Goal: Information Seeking & Learning: Learn about a topic

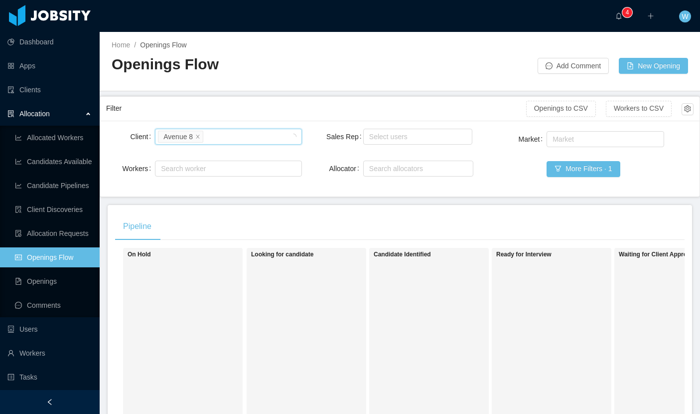
click at [199, 135] on icon "icon: close" at bounding box center [197, 136] width 5 height 5
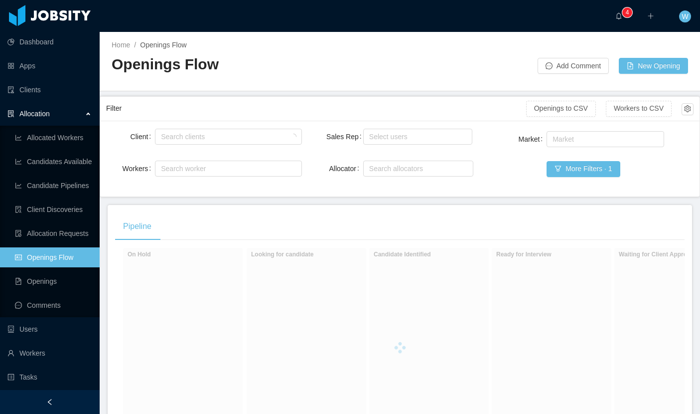
click at [81, 114] on div "Allocation" at bounding box center [50, 114] width 100 height 20
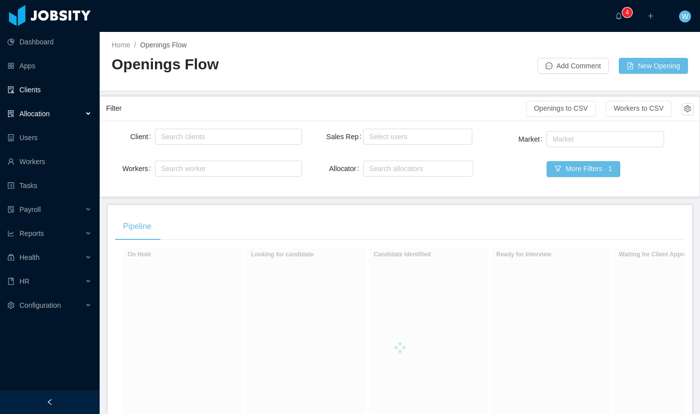
click at [55, 86] on link "Clients" at bounding box center [49, 90] width 84 height 20
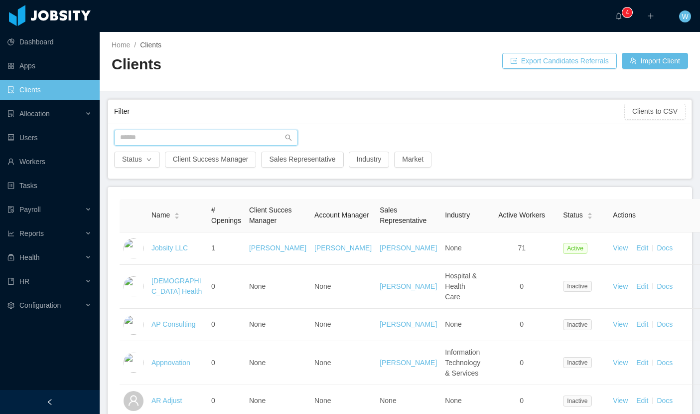
click at [164, 139] on input "text" at bounding box center [206, 138] width 184 height 16
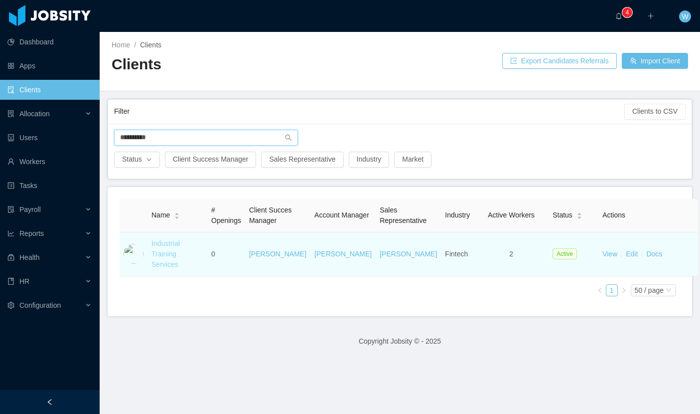
type input "**********"
click at [162, 253] on link "Industrial Training Services" at bounding box center [166, 253] width 28 height 29
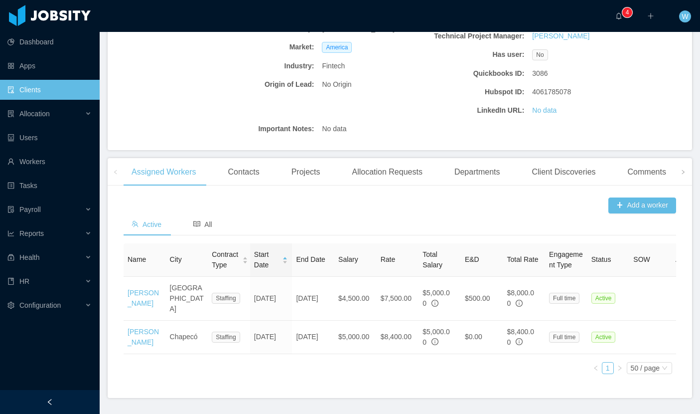
scroll to position [192, 0]
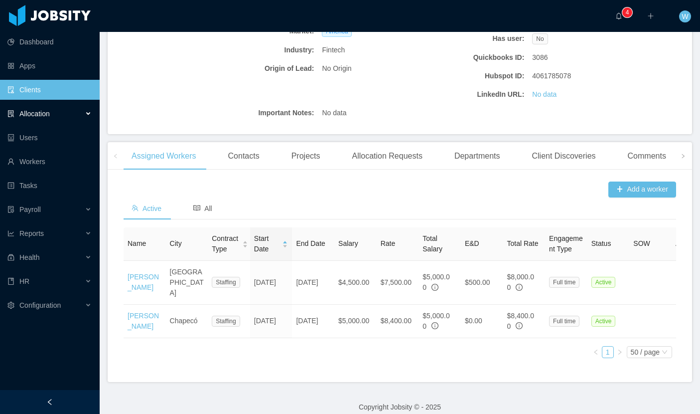
click at [47, 116] on span "Allocation" at bounding box center [34, 114] width 30 height 8
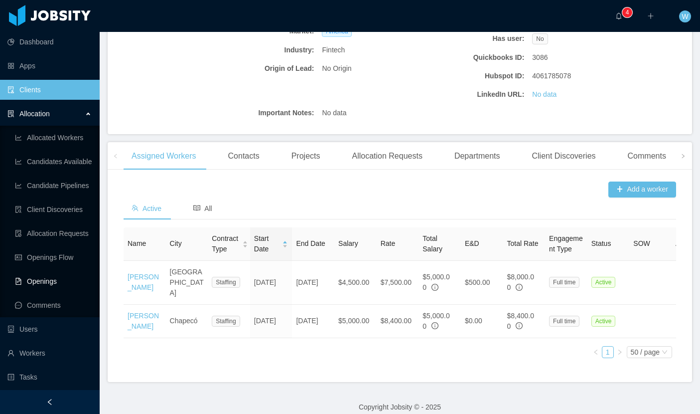
click at [48, 286] on link "Openings" at bounding box center [53, 281] width 77 height 20
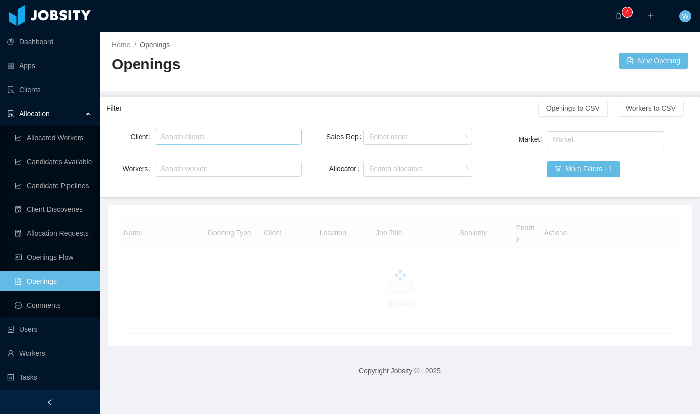
click at [185, 135] on div "Search clients" at bounding box center [226, 137] width 131 height 10
type input "******"
click at [193, 163] on li "Avenue 8" at bounding box center [228, 156] width 147 height 16
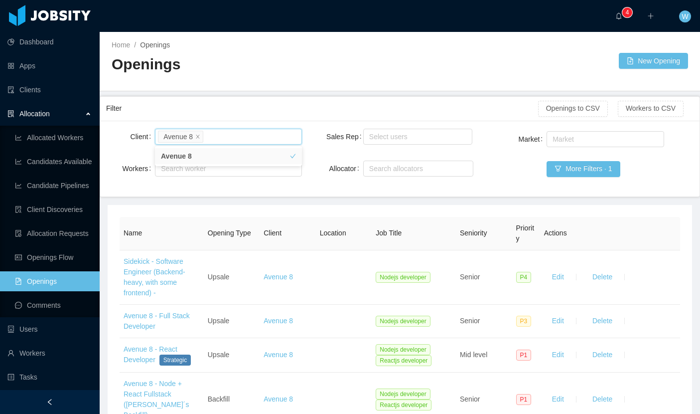
scroll to position [6, 0]
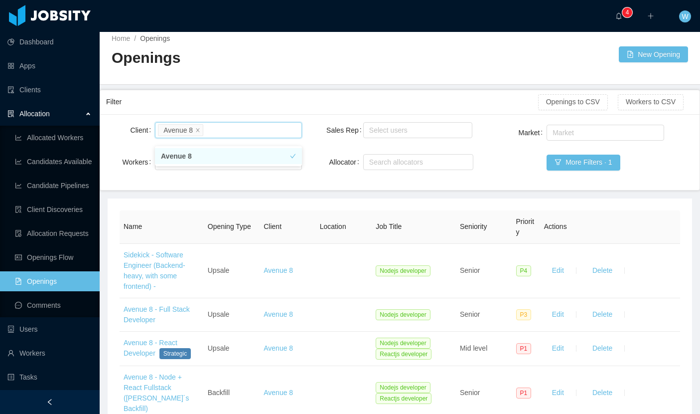
click at [185, 156] on li "Avenue 8" at bounding box center [228, 156] width 147 height 16
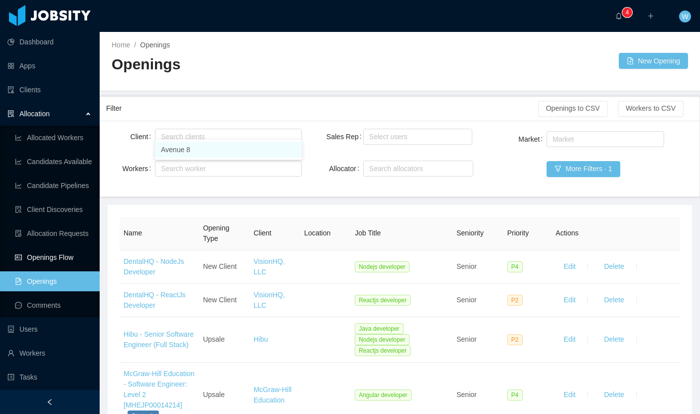
click at [67, 259] on link "Openings Flow" at bounding box center [53, 257] width 77 height 20
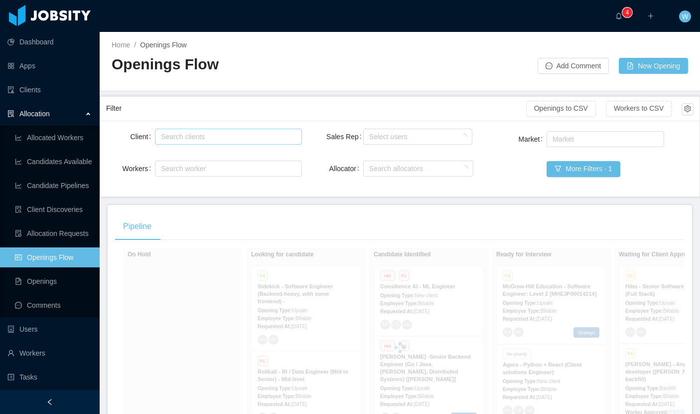
click at [197, 132] on div "Search clients" at bounding box center [226, 137] width 131 height 10
type input "******"
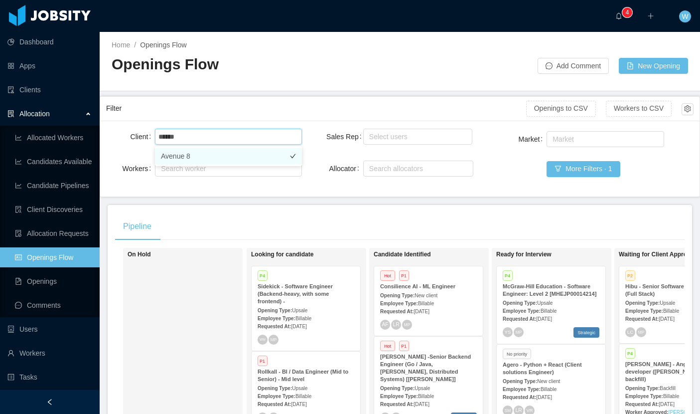
click at [198, 155] on li "Avenue 8" at bounding box center [228, 156] width 147 height 16
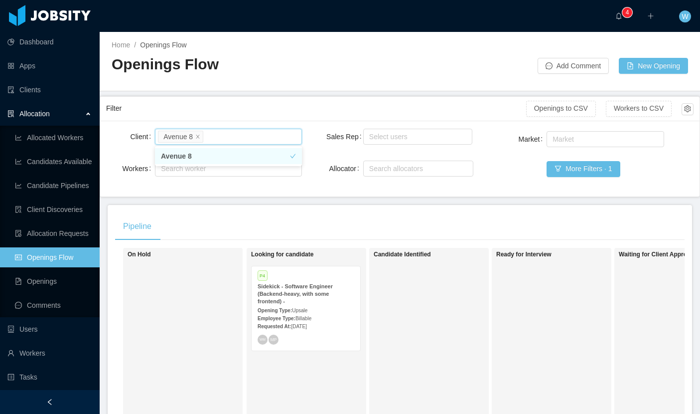
click at [198, 155] on li "Avenue 8" at bounding box center [228, 156] width 147 height 16
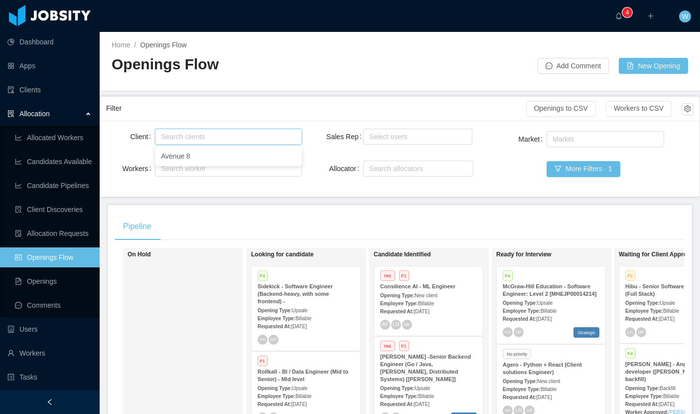
click at [315, 289] on strong "Sidekick - Software Engineer (Backend-heavy, with some frontend) -" at bounding box center [295, 293] width 75 height 21
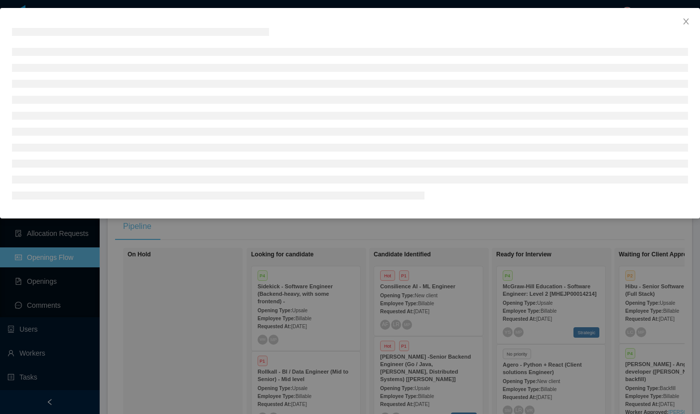
drag, startPoint x: 311, startPoint y: 291, endPoint x: 311, endPoint y: 298, distance: 7.0
click at [311, 291] on div at bounding box center [350, 207] width 700 height 414
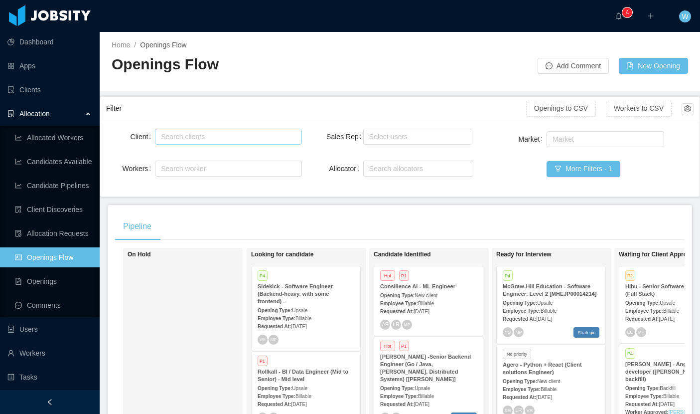
click at [222, 140] on div "Search clients" at bounding box center [226, 137] width 131 height 10
type input "********"
click at [193, 154] on li "Powerley" at bounding box center [228, 156] width 147 height 16
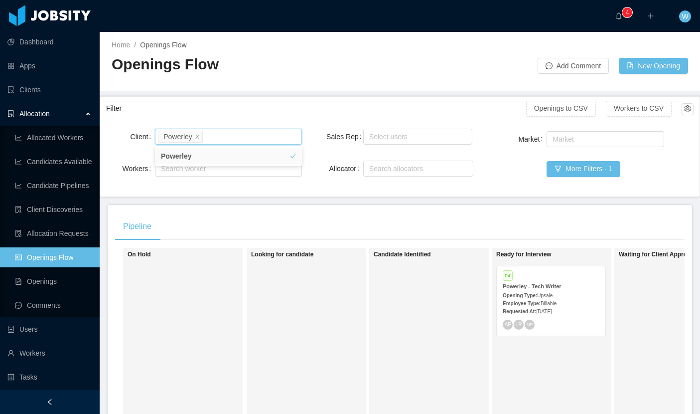
click at [531, 295] on strong "Opening Type:" at bounding box center [520, 295] width 34 height 5
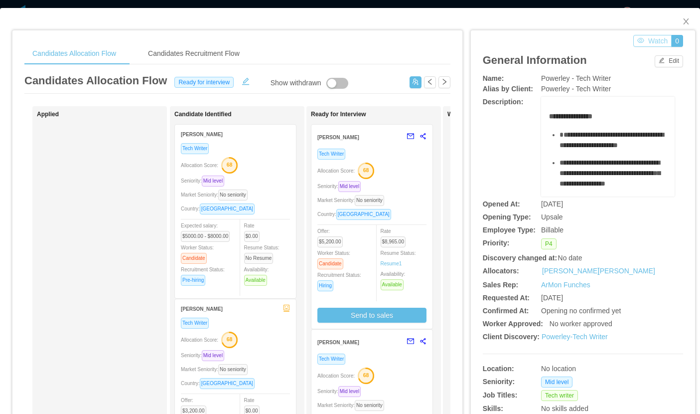
click at [668, 40] on button "Watch" at bounding box center [653, 41] width 38 height 12
click at [688, 21] on icon "icon: close" at bounding box center [686, 21] width 8 height 8
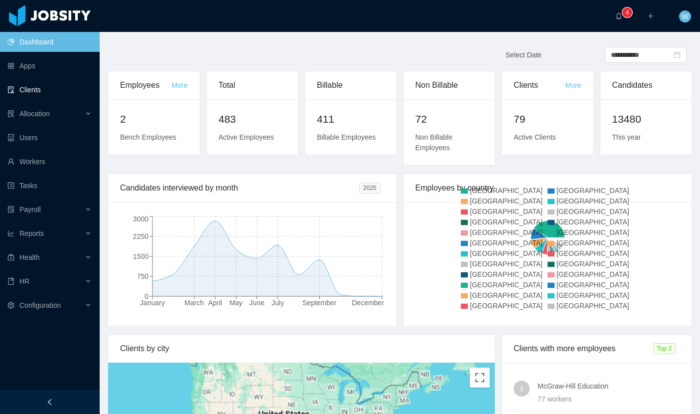
click at [30, 87] on link "Clients" at bounding box center [49, 90] width 84 height 20
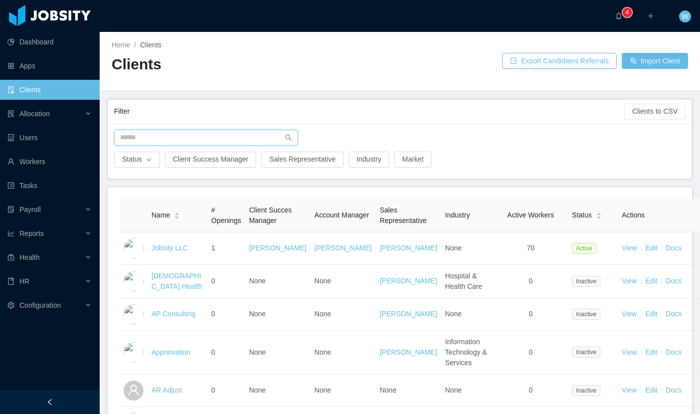
click at [180, 136] on input "text" at bounding box center [206, 138] width 184 height 16
click at [206, 132] on input "text" at bounding box center [206, 138] width 184 height 16
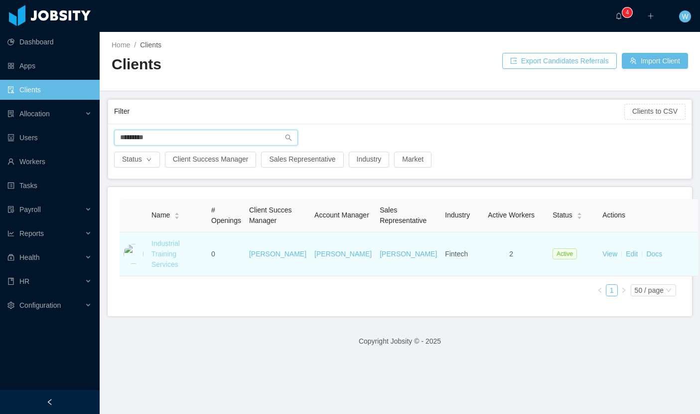
type input "*********"
click at [169, 250] on link "Industrial Training Services" at bounding box center [166, 253] width 28 height 29
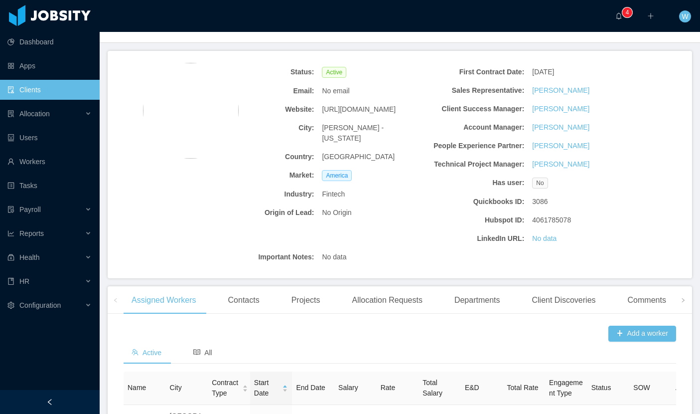
scroll to position [192, 0]
